Goal: Transaction & Acquisition: Book appointment/travel/reservation

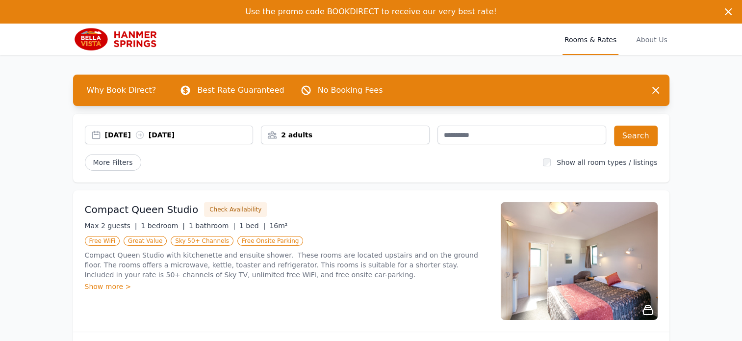
scroll to position [49, 0]
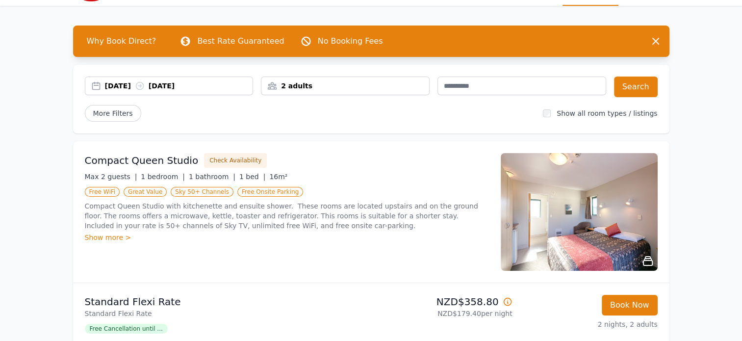
click at [304, 93] on div "2 adults" at bounding box center [345, 86] width 169 height 19
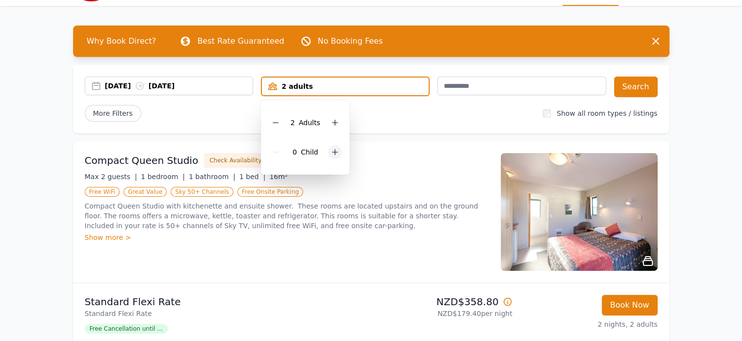
click at [334, 151] on icon at bounding box center [335, 152] width 8 height 8
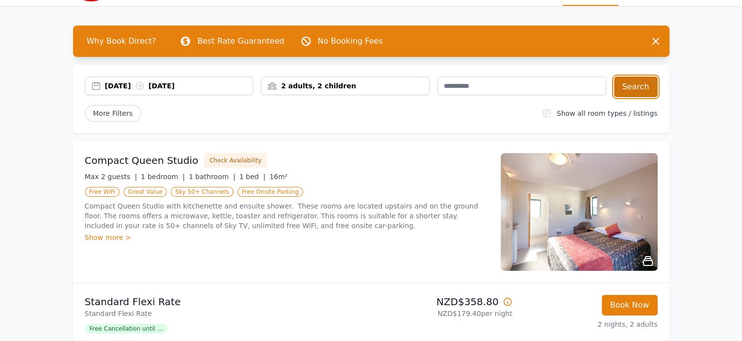
click at [638, 85] on button "Search" at bounding box center [636, 87] width 44 height 21
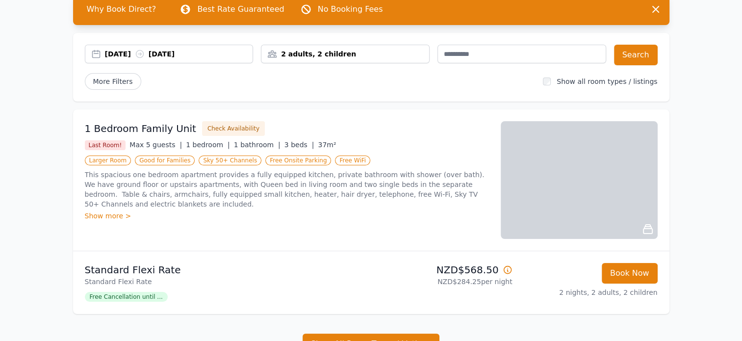
scroll to position [98, 0]
